Goal: Entertainment & Leisure: Consume media (video, audio)

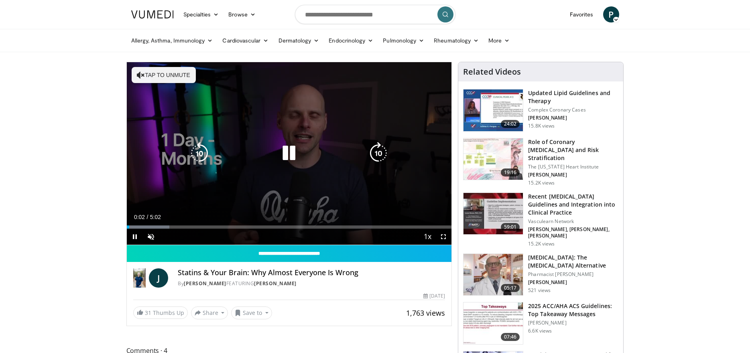
click at [293, 150] on icon "Video Player" at bounding box center [289, 153] width 22 height 22
click at [289, 152] on icon "Video Player" at bounding box center [289, 153] width 22 height 22
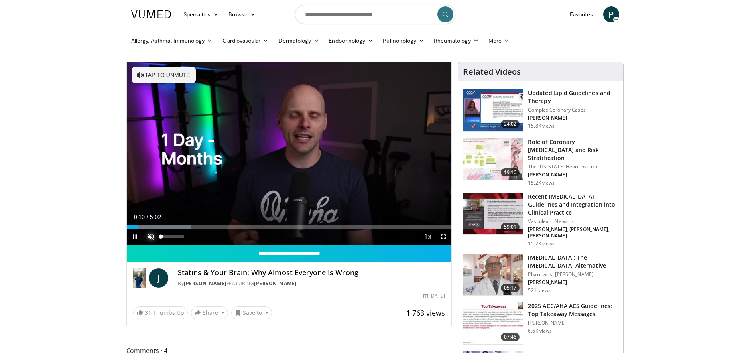
click at [149, 238] on span "Video Player" at bounding box center [151, 237] width 16 height 16
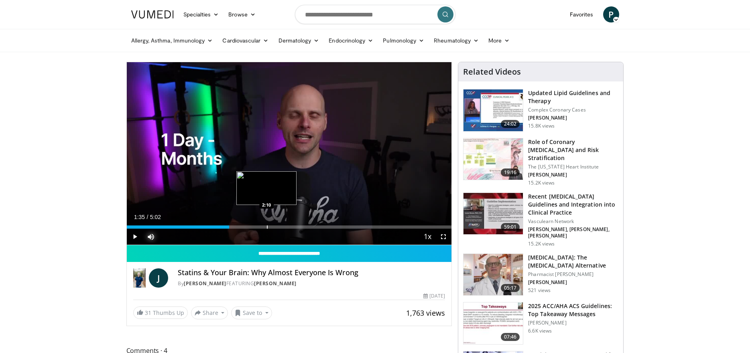
drag, startPoint x: 160, startPoint y: 226, endPoint x: 266, endPoint y: 223, distance: 106.7
click at [266, 223] on div "Loaded : 0.00% 2:09 2:10" at bounding box center [289, 225] width 325 height 8
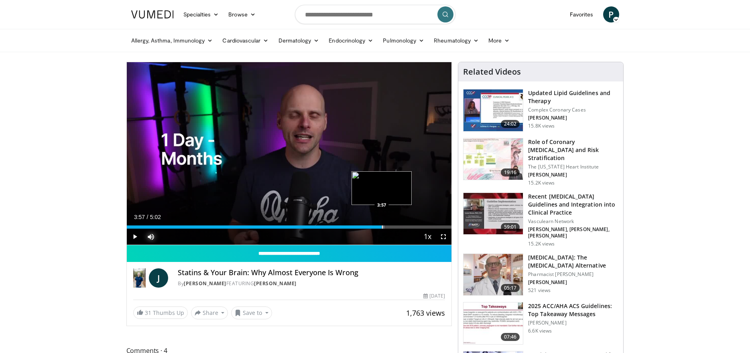
drag, startPoint x: 303, startPoint y: 227, endPoint x: 382, endPoint y: 228, distance: 79.0
click at [382, 228] on div "Progress Bar" at bounding box center [382, 226] width 1 height 3
drag, startPoint x: 389, startPoint y: 224, endPoint x: 436, endPoint y: 231, distance: 47.4
click at [436, 231] on div "Current Time 4:49 / Duration 5:02 Play Skip Backward Skip Forward Mute 74% Load…" at bounding box center [289, 237] width 325 height 16
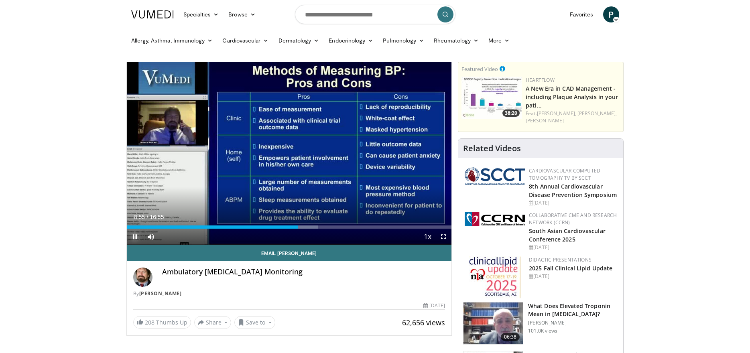
click at [135, 235] on span "Video Player" at bounding box center [135, 237] width 16 height 16
